Goal: Information Seeking & Learning: Learn about a topic

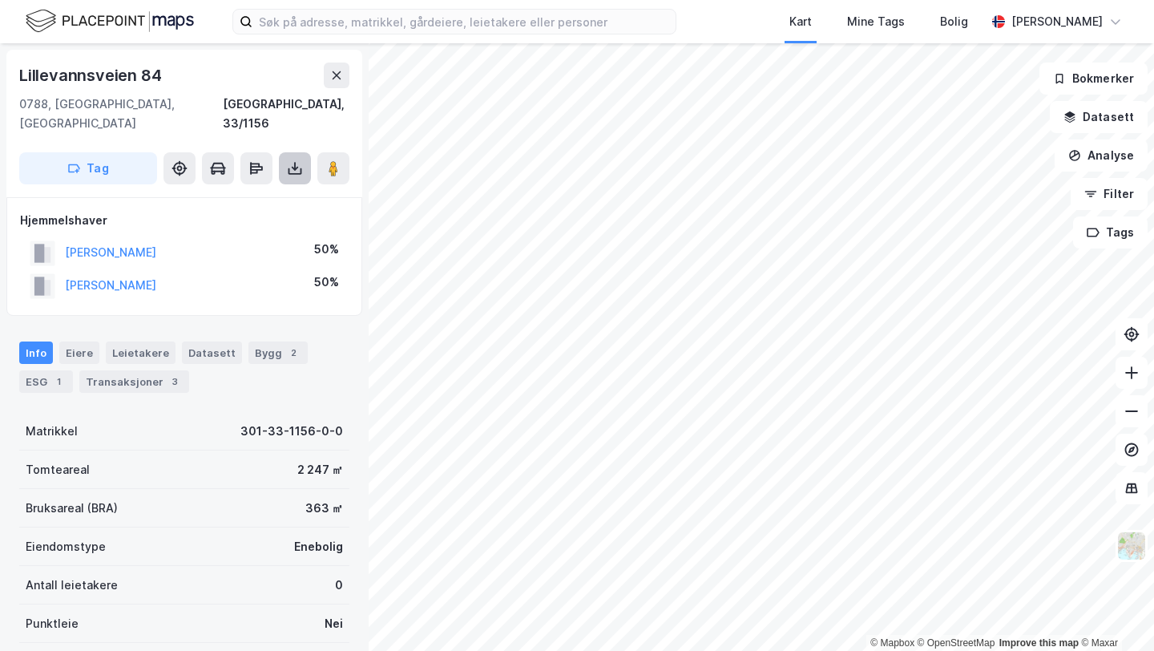
click at [305, 152] on button at bounding box center [295, 168] width 32 height 32
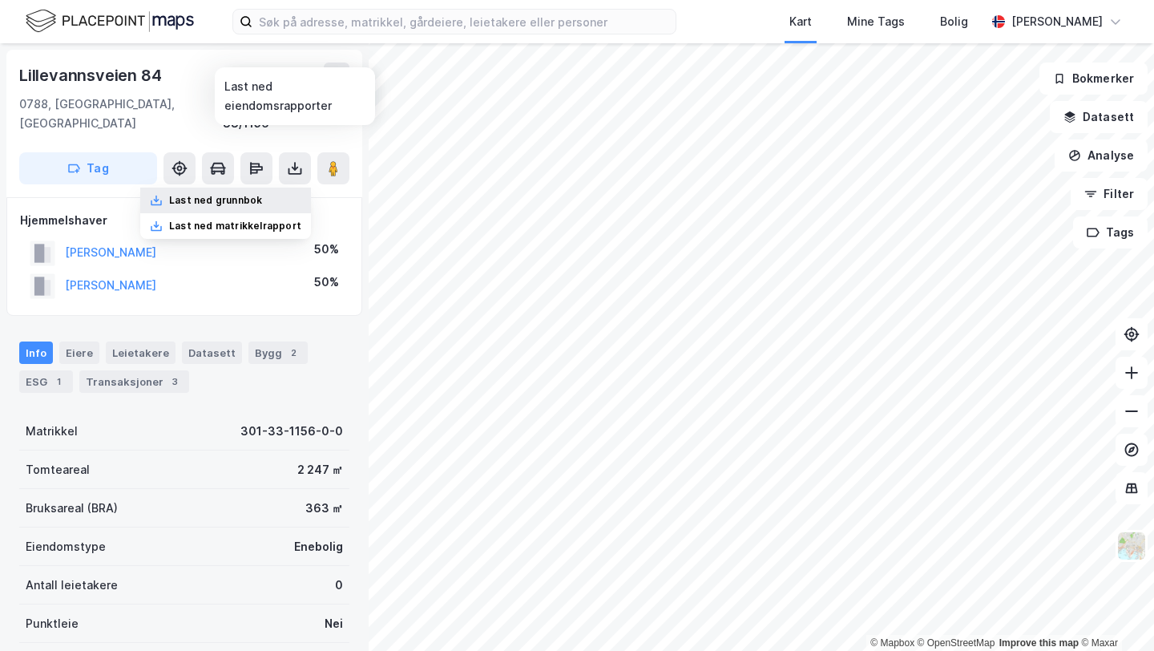
click at [250, 194] on div "Last ned grunnbok" at bounding box center [215, 200] width 93 height 13
click at [263, 341] on div "Bygg 2" at bounding box center [277, 352] width 59 height 22
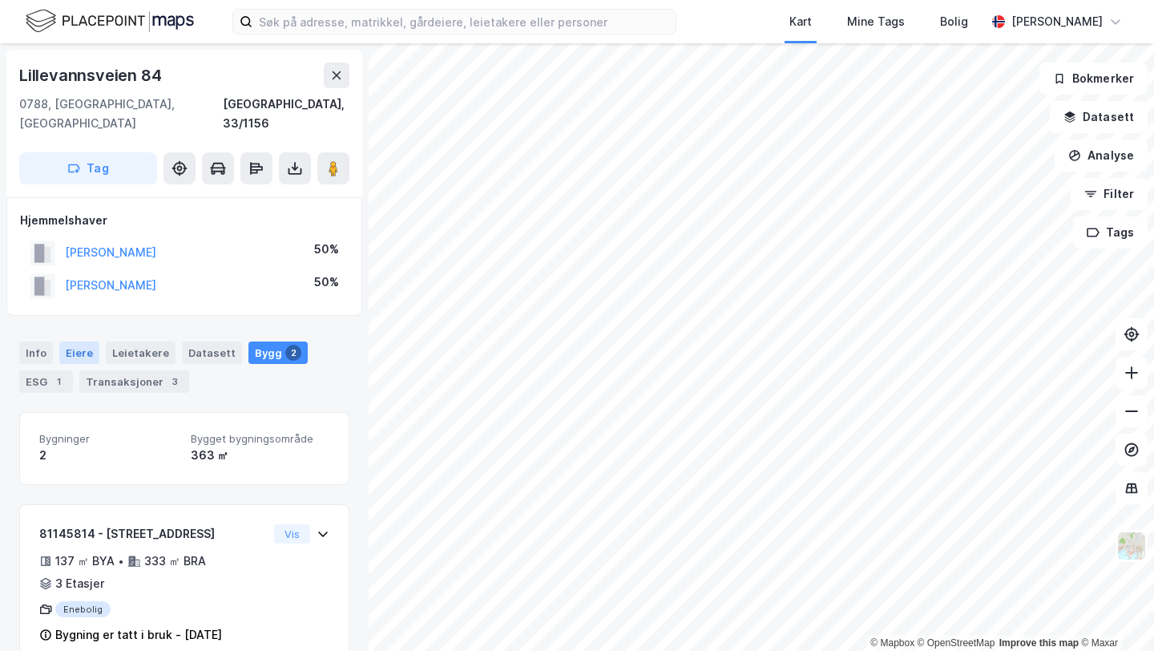
click at [64, 341] on div "Eiere" at bounding box center [79, 352] width 40 height 22
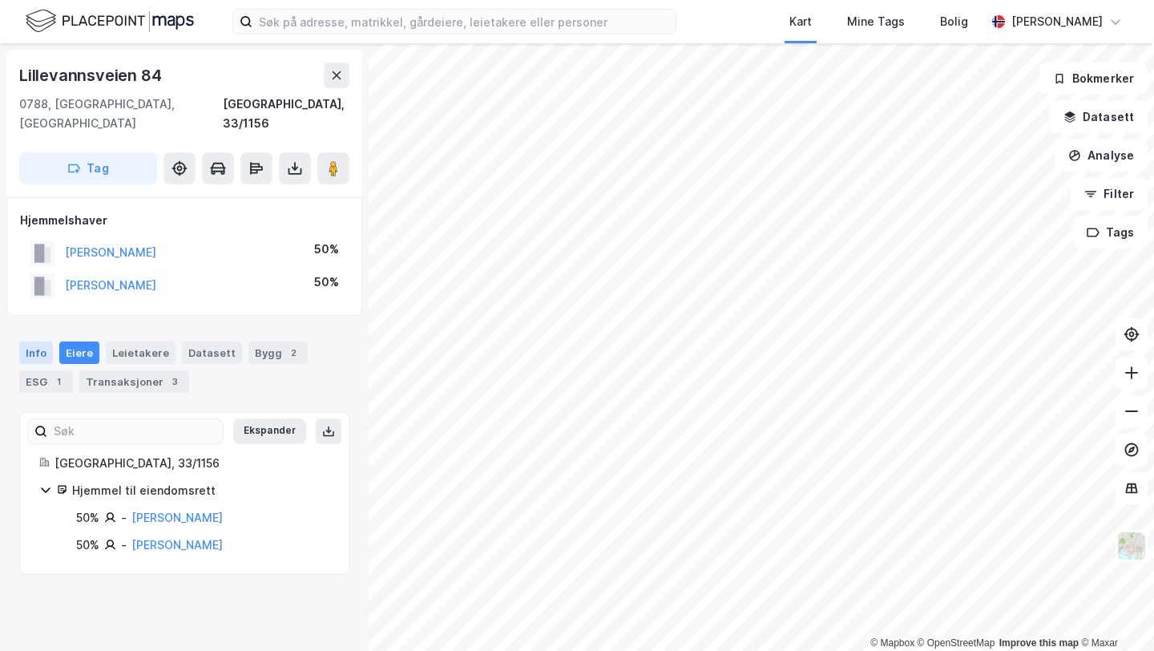
click at [38, 341] on div "Info" at bounding box center [36, 352] width 34 height 22
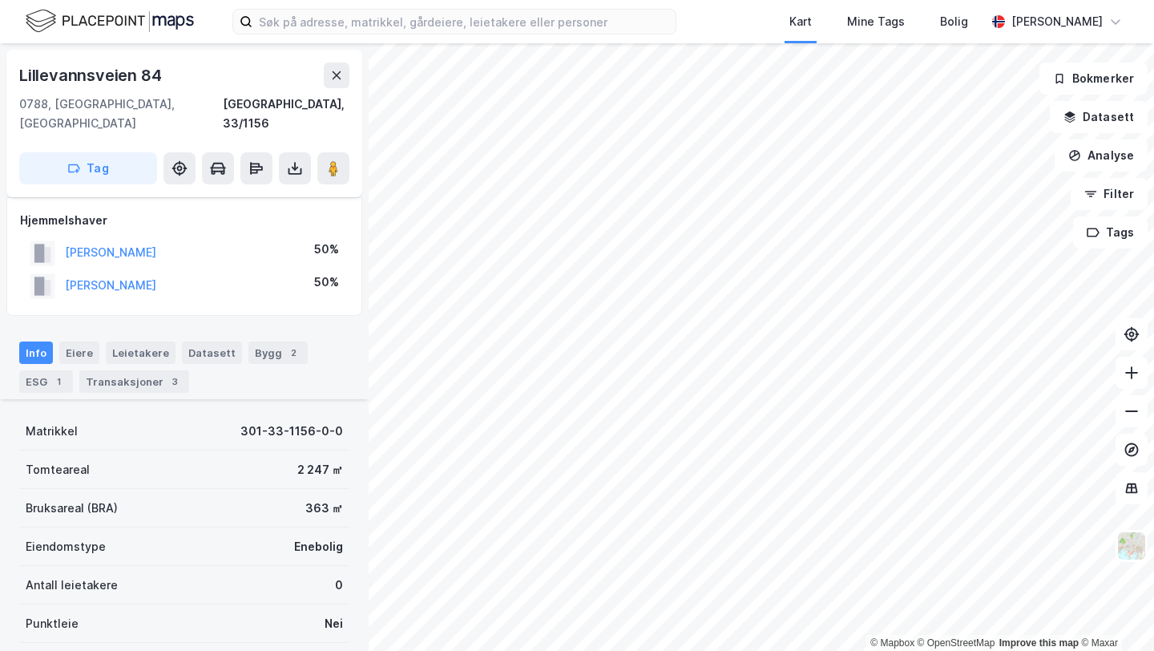
scroll to position [237, 0]
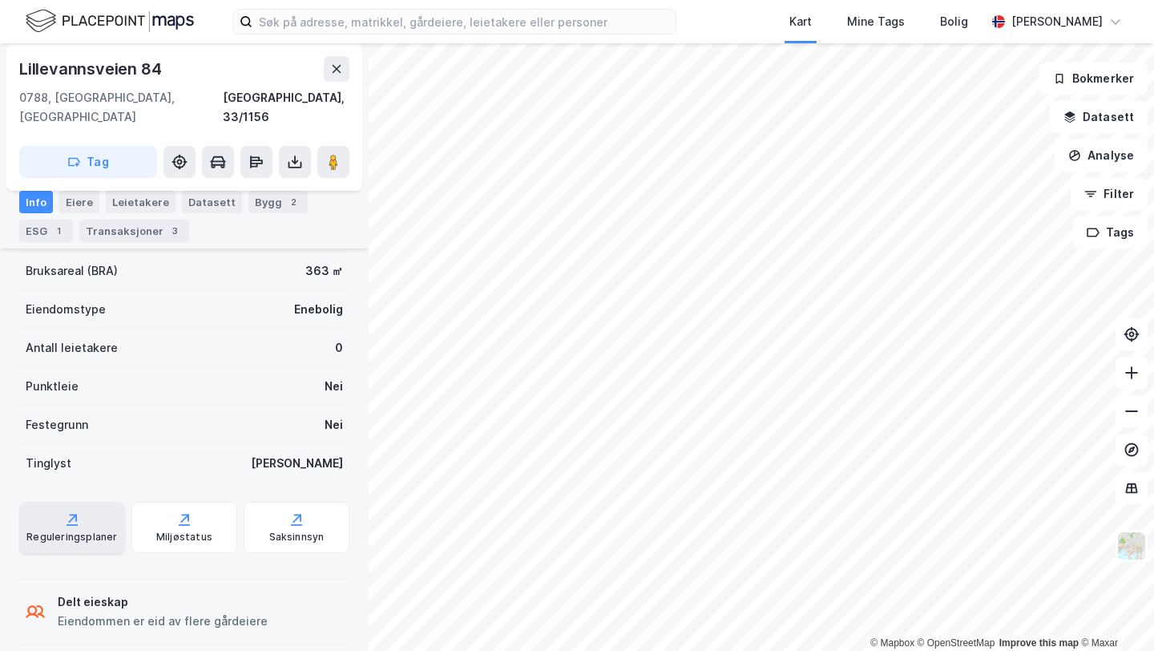
click at [63, 528] on div "Reguleringsplaner" at bounding box center [72, 527] width 106 height 51
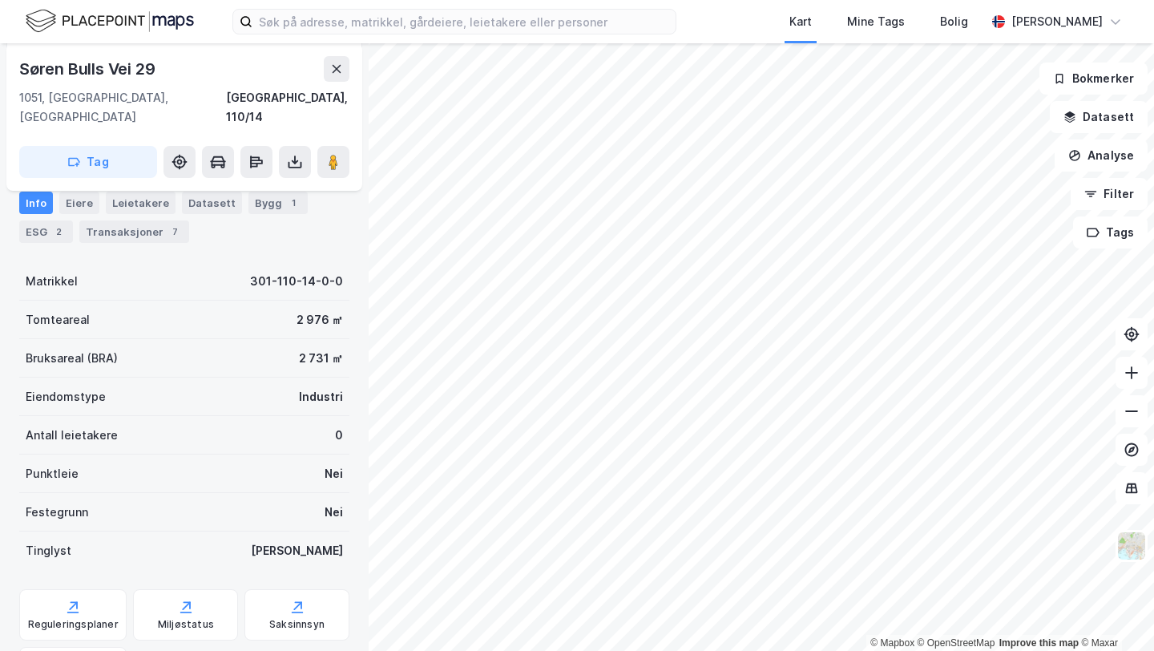
scroll to position [258, 0]
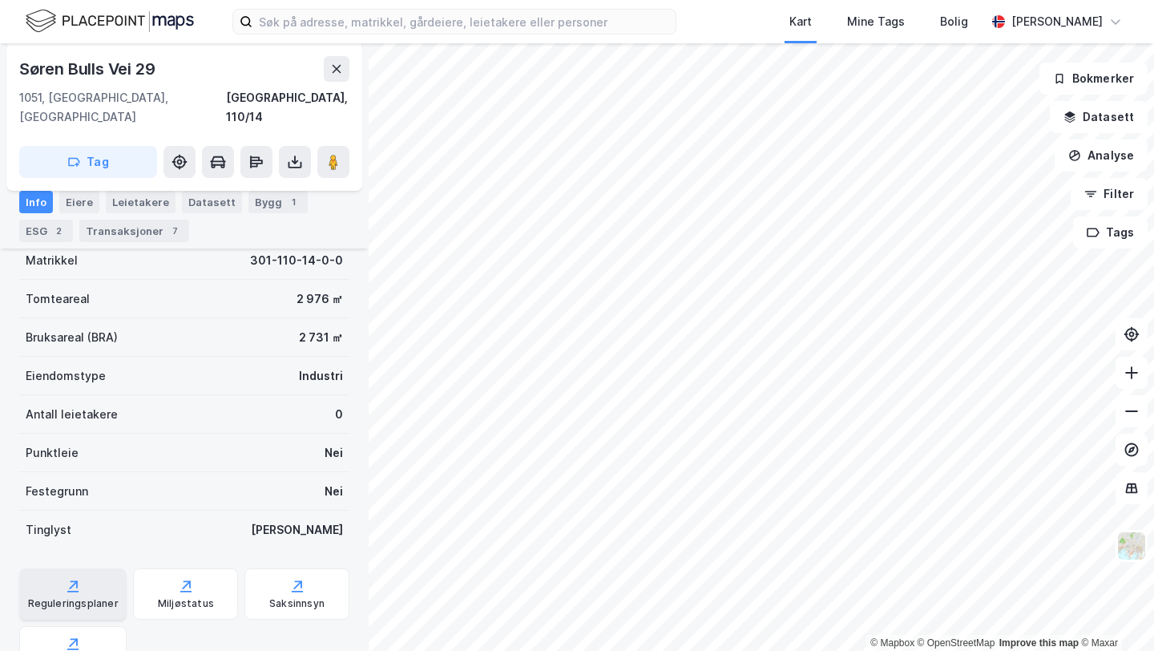
click at [52, 576] on div "Reguleringsplaner" at bounding box center [72, 593] width 107 height 51
